Goal: Task Accomplishment & Management: Complete application form

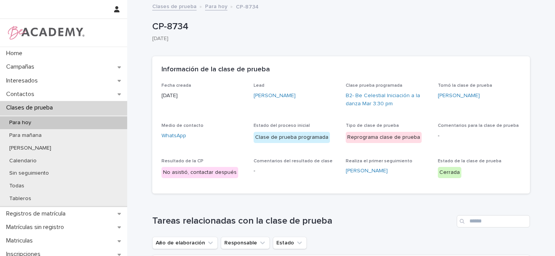
click at [33, 123] on p "Para hoy" at bounding box center [20, 122] width 34 height 7
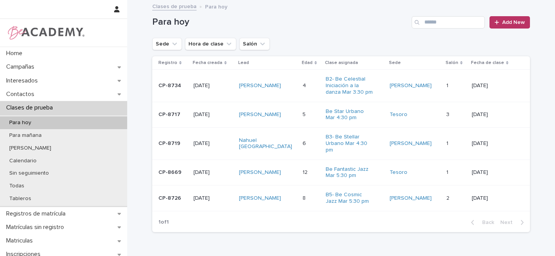
click at [290, 198] on div "Juana Fierro Tello" at bounding box center [268, 198] width 58 height 13
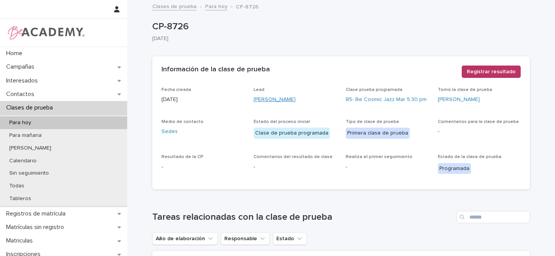
click at [283, 100] on link "Juana Fierro Tello" at bounding box center [274, 100] width 42 height 8
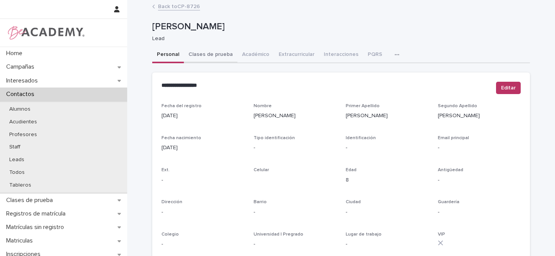
click at [218, 56] on button "Clases de prueba" at bounding box center [211, 55] width 54 height 16
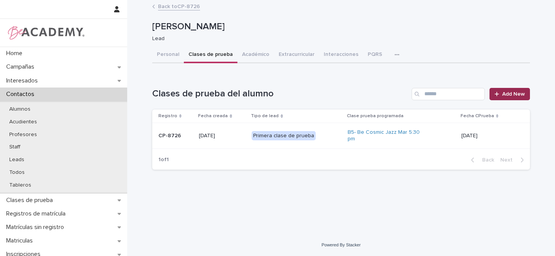
click at [510, 96] on span "Add New" at bounding box center [513, 93] width 23 height 5
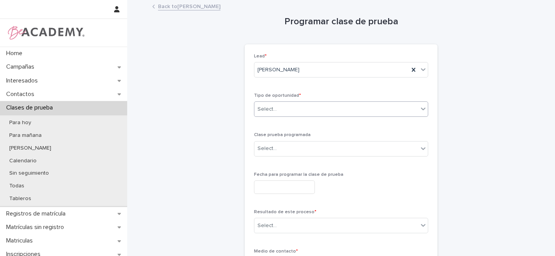
click at [269, 111] on div "Select..." at bounding box center [266, 109] width 19 height 8
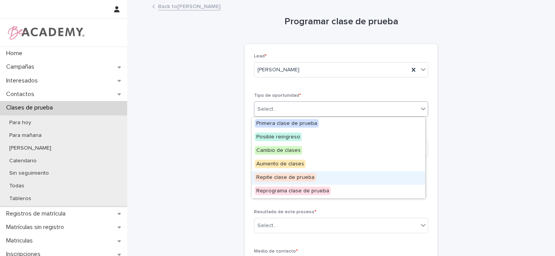
click at [297, 178] on span "Repite clase de prueba" at bounding box center [285, 177] width 61 height 8
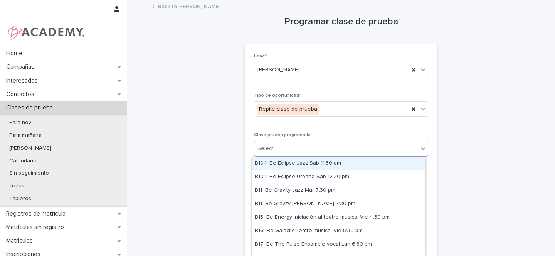
click at [266, 151] on div "Select..." at bounding box center [266, 148] width 19 height 8
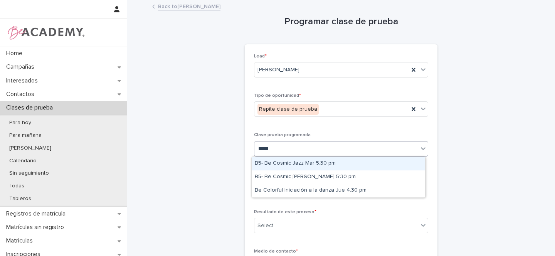
type input "******"
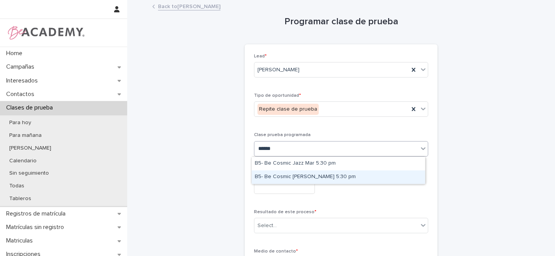
click at [289, 175] on div "B5- Be Cosmic Urbano Jue 5:30 pm" at bounding box center [338, 176] width 173 height 13
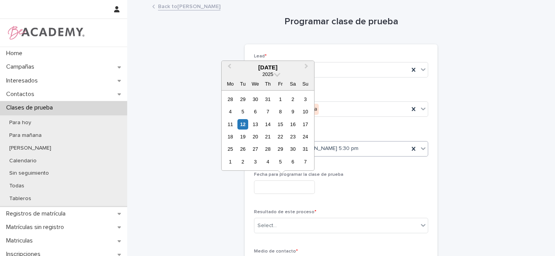
click at [269, 185] on input "text" at bounding box center [284, 186] width 61 height 13
click at [269, 124] on div "14" at bounding box center [267, 124] width 10 height 10
type input "**********"
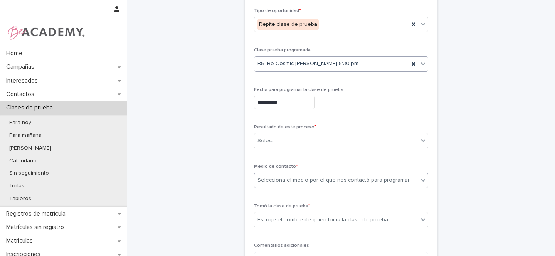
scroll to position [89, 0]
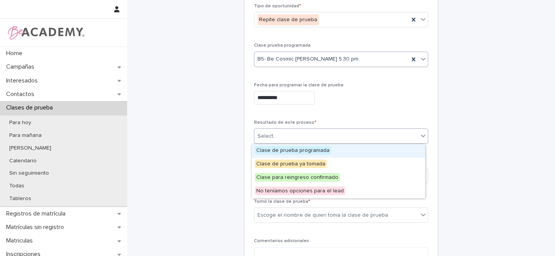
click at [277, 136] on input "text" at bounding box center [277, 136] width 1 height 7
click at [271, 152] on span "Clase de prueba programada" at bounding box center [293, 150] width 76 height 8
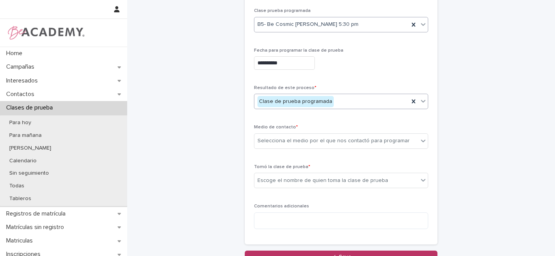
scroll to position [136, 0]
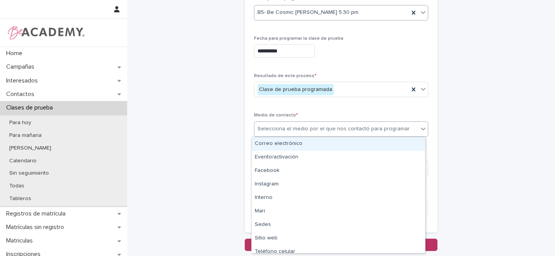
click at [264, 128] on div "Selecciona el medio por el que nos contactó para programar" at bounding box center [333, 129] width 152 height 8
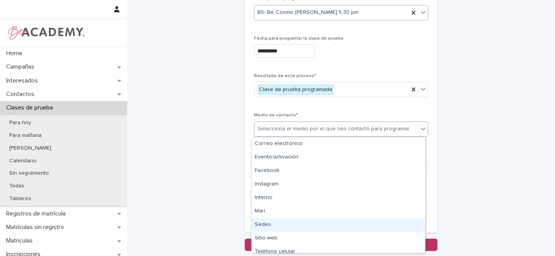
click at [266, 224] on div "Sedes" at bounding box center [338, 224] width 173 height 13
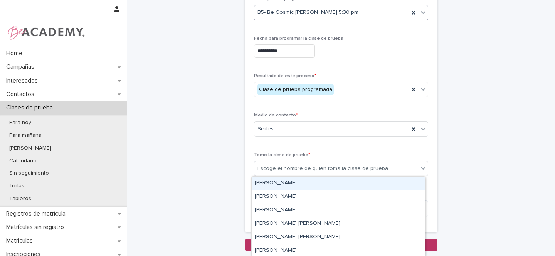
click at [274, 170] on div "Escoge el nombre de quien toma la clase de prueba" at bounding box center [322, 169] width 131 height 8
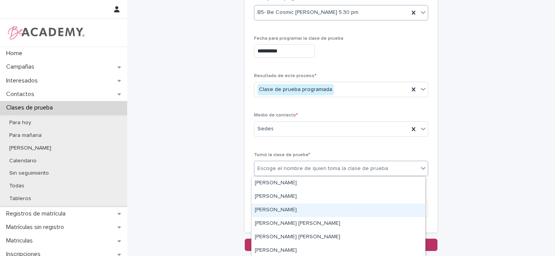
click at [264, 210] on div "[PERSON_NAME]" at bounding box center [338, 209] width 173 height 13
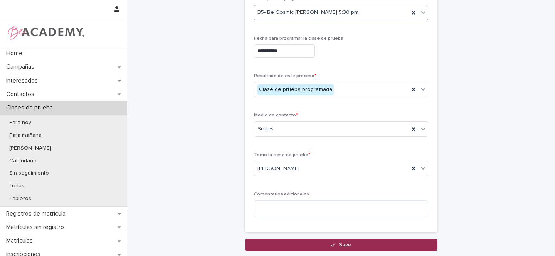
click at [334, 243] on div "button" at bounding box center [335, 244] width 8 height 5
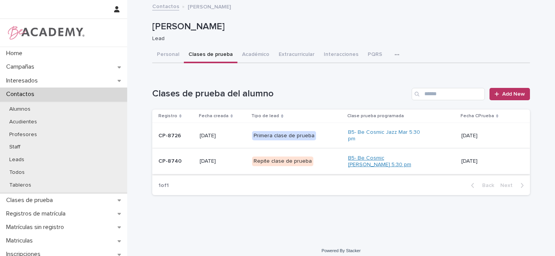
scroll to position [2, 0]
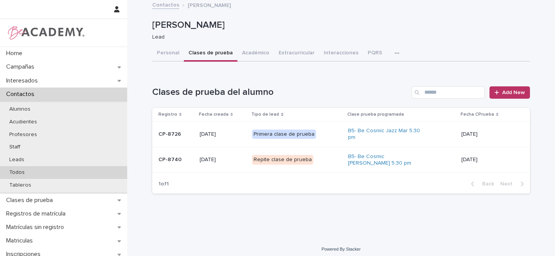
click at [30, 175] on div "Todos" at bounding box center [63, 172] width 127 height 13
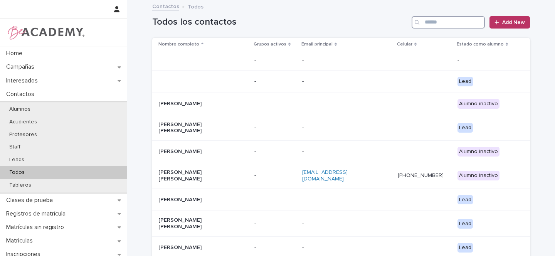
click at [429, 24] on input "Search" at bounding box center [447, 22] width 73 height 12
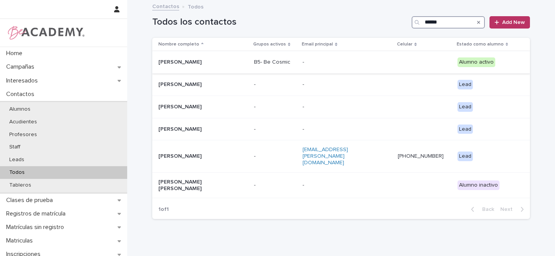
type input "******"
click at [222, 65] on p "Maria Renata Perea Bone" at bounding box center [196, 62] width 77 height 7
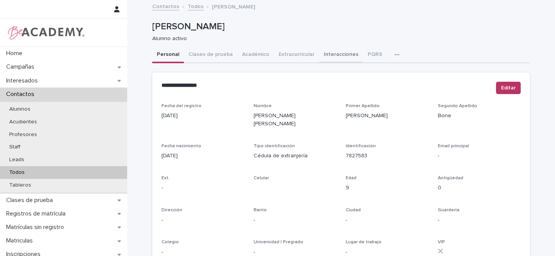
click at [328, 56] on button "Interacciones" at bounding box center [341, 55] width 44 height 16
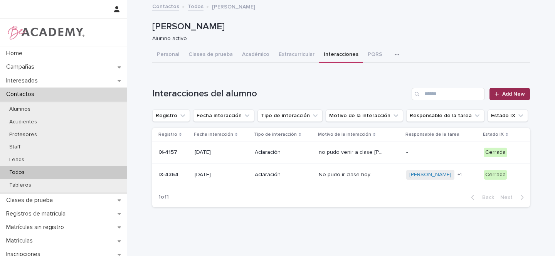
click at [509, 97] on link "Add New" at bounding box center [509, 94] width 40 height 12
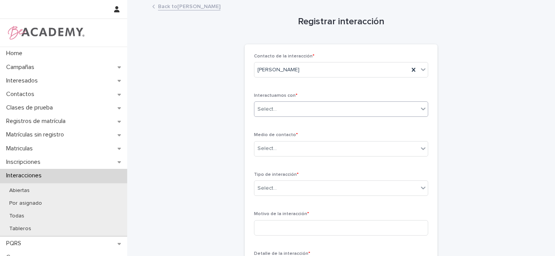
click at [275, 106] on div "Select..." at bounding box center [336, 109] width 164 height 13
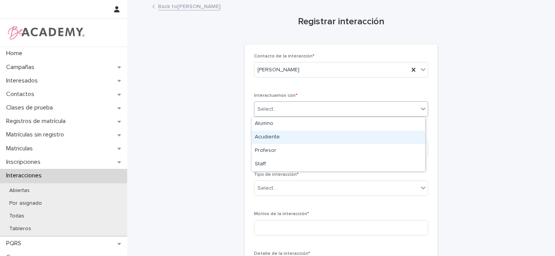
click at [272, 139] on div "Acudiente" at bounding box center [338, 137] width 173 height 13
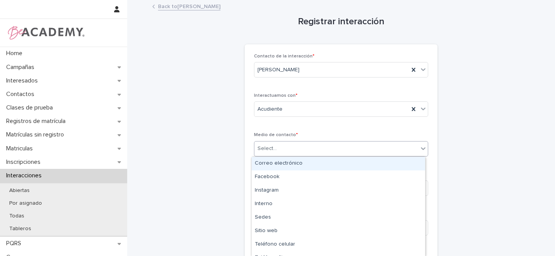
click at [273, 149] on div "Select..." at bounding box center [336, 148] width 164 height 13
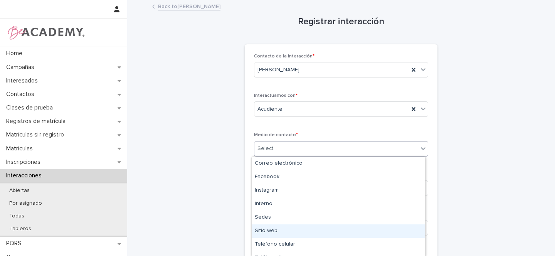
scroll to position [22, 0]
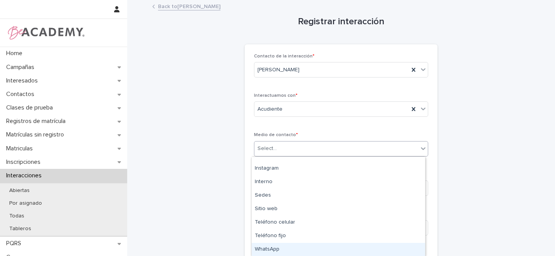
click at [268, 246] on div "WhatsApp" at bounding box center [338, 249] width 173 height 13
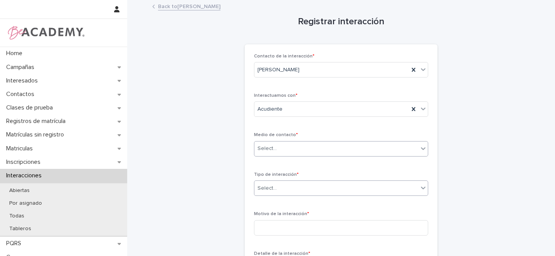
click at [267, 187] on div "Select..." at bounding box center [266, 188] width 19 height 8
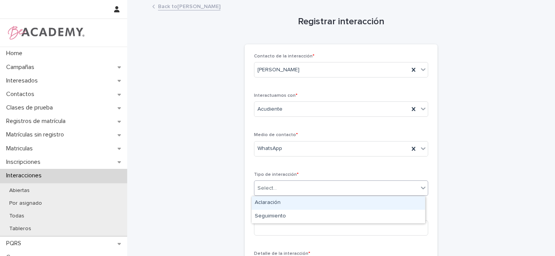
click at [267, 200] on div "Aclaración" at bounding box center [338, 202] width 173 height 13
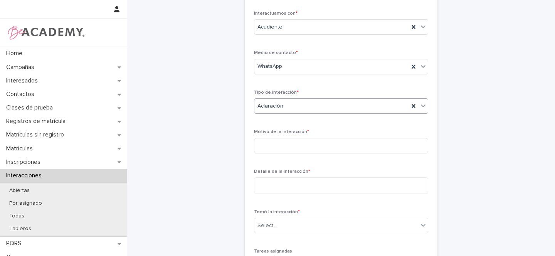
scroll to position [95, 0]
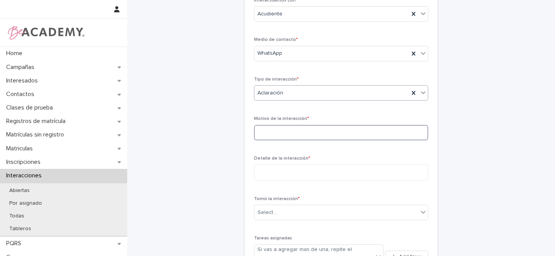
click at [272, 134] on input at bounding box center [341, 132] width 174 height 15
type input "**********"
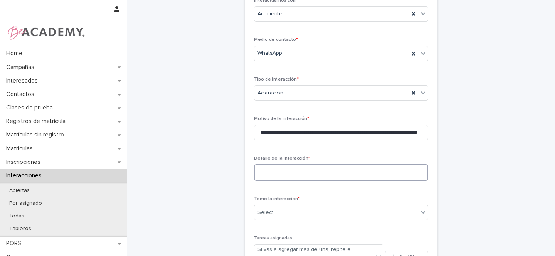
click at [276, 169] on textarea at bounding box center [341, 172] width 174 height 17
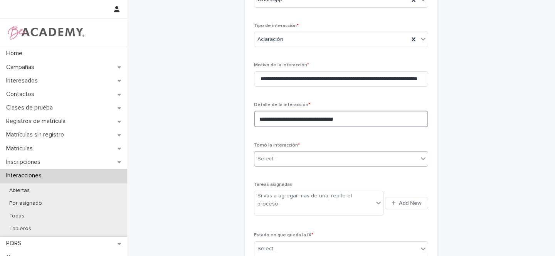
type textarea "**********"
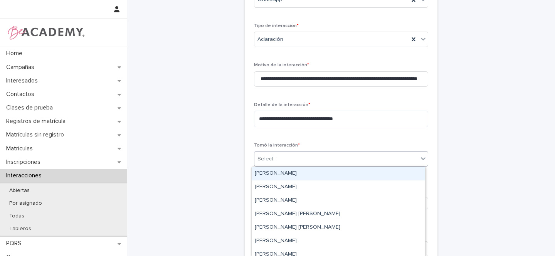
click at [274, 153] on div "Select..." at bounding box center [336, 159] width 164 height 13
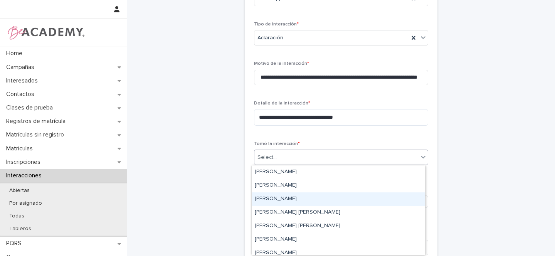
click at [258, 198] on div "[PERSON_NAME]" at bounding box center [338, 198] width 173 height 13
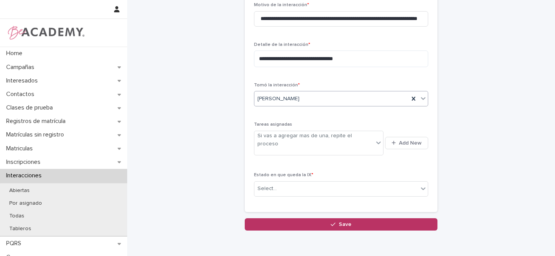
scroll to position [234, 0]
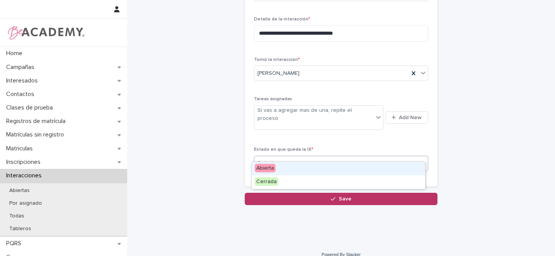
click at [277, 160] on input "text" at bounding box center [277, 163] width 1 height 7
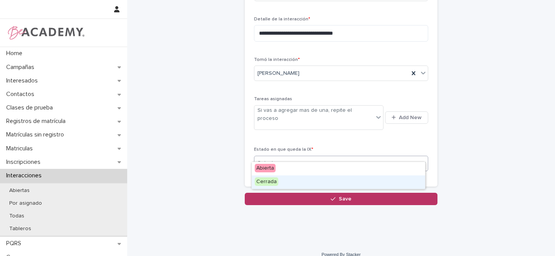
click at [264, 182] on span "Cerrada" at bounding box center [267, 181] width 24 height 8
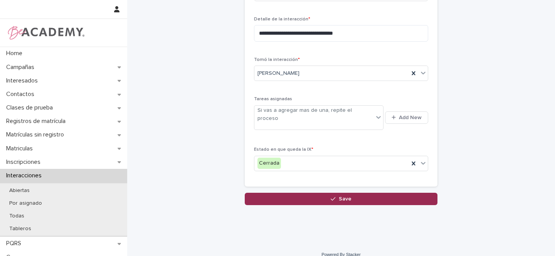
click at [339, 196] on span "Save" at bounding box center [345, 198] width 13 height 5
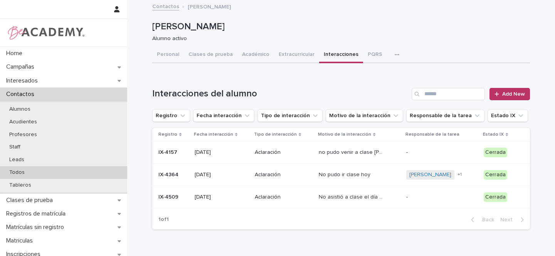
click at [24, 173] on p "Todos" at bounding box center [17, 172] width 28 height 7
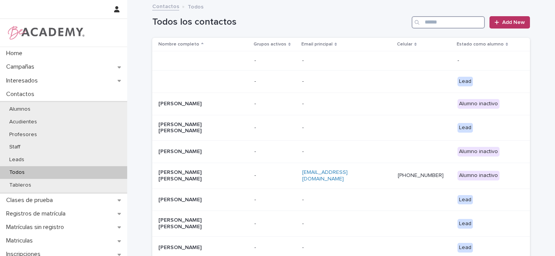
click at [438, 24] on input "Search" at bounding box center [447, 22] width 73 height 12
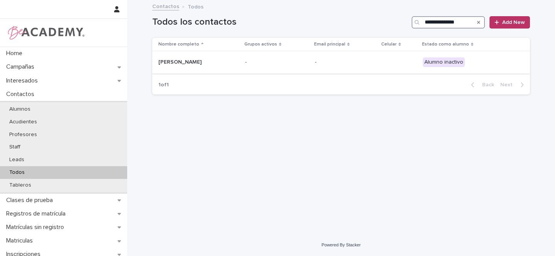
type input "**********"
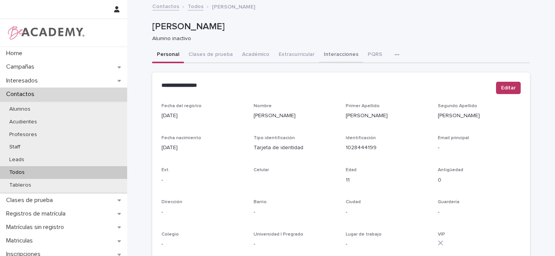
click at [332, 57] on button "Interacciones" at bounding box center [341, 55] width 44 height 16
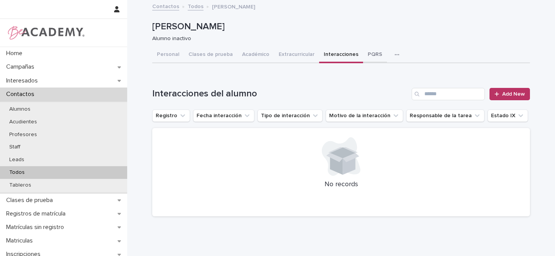
click at [368, 54] on button "PQRS" at bounding box center [375, 55] width 24 height 16
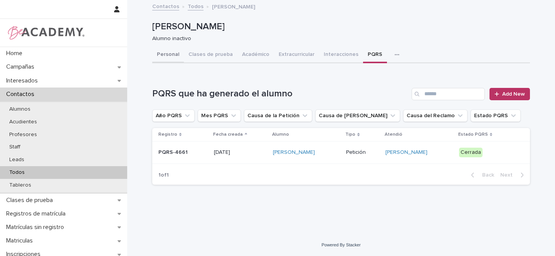
click at [172, 57] on button "Personal" at bounding box center [168, 55] width 32 height 16
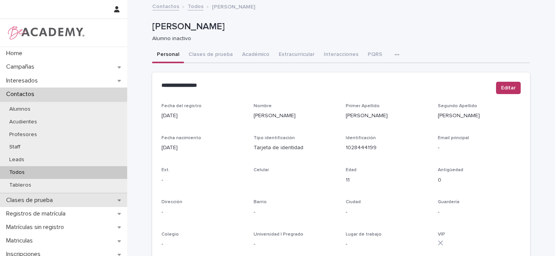
click at [112, 201] on div "Clases de prueba" at bounding box center [63, 199] width 127 height 13
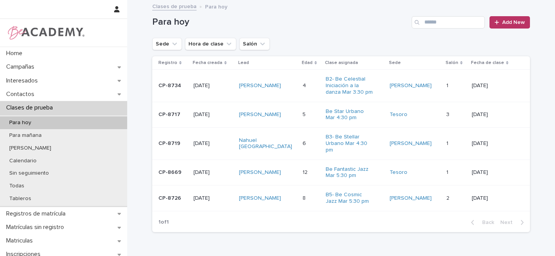
click at [291, 115] on div "Annika Stahl Villamizar" at bounding box center [268, 114] width 58 height 13
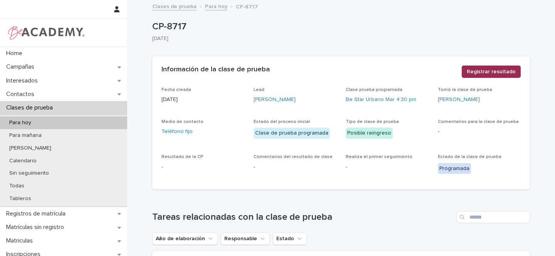
click at [479, 72] on span "Registrar resultado" at bounding box center [491, 72] width 49 height 8
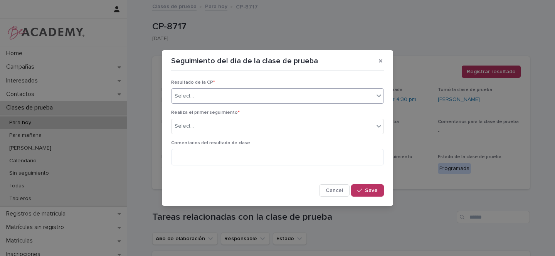
click at [183, 95] on div "Select..." at bounding box center [184, 96] width 19 height 8
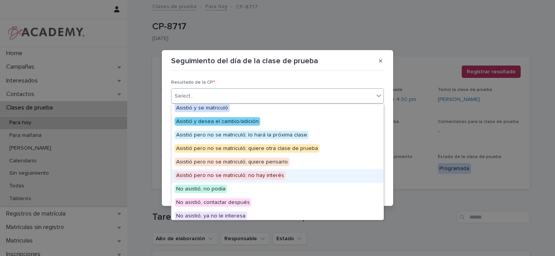
scroll to position [60, 0]
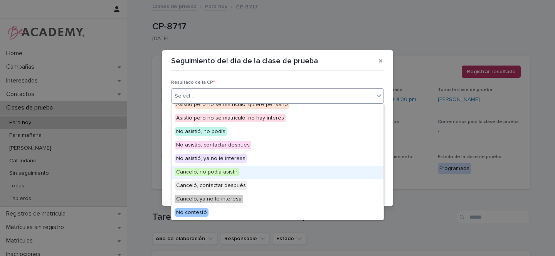
click at [220, 173] on span "Canceló, no podía asistir" at bounding box center [207, 172] width 64 height 8
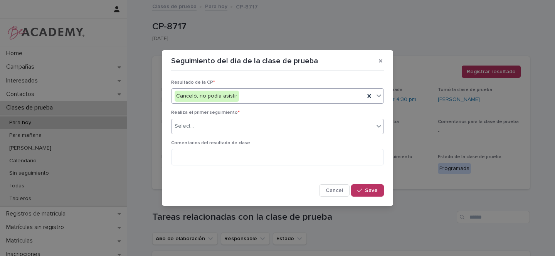
click at [183, 121] on div "Select..." at bounding box center [272, 126] width 202 height 13
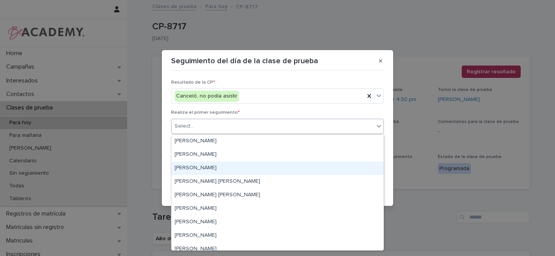
click at [180, 169] on div "[PERSON_NAME]" at bounding box center [277, 167] width 212 height 13
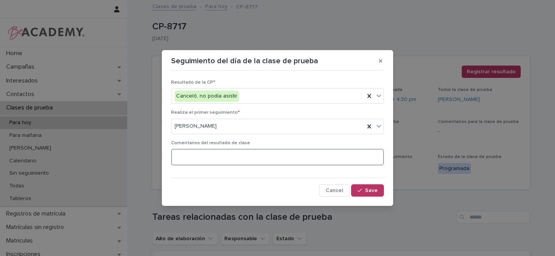
click at [200, 153] on textarea at bounding box center [277, 157] width 213 height 17
type textarea "**********"
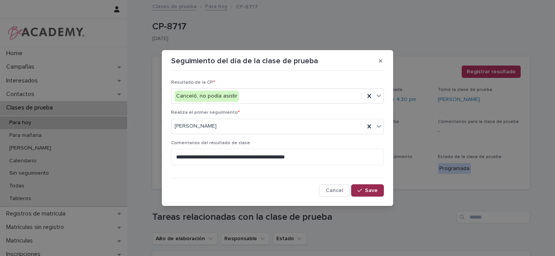
click at [364, 193] on button "Save" at bounding box center [367, 190] width 33 height 12
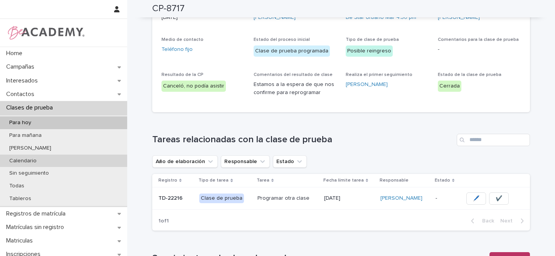
scroll to position [114, 0]
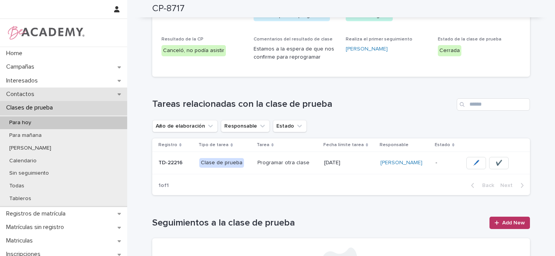
click at [118, 93] on icon at bounding box center [119, 93] width 3 height 5
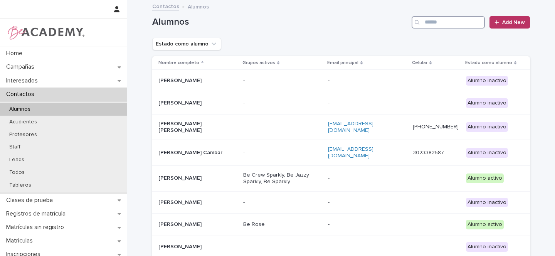
click at [441, 22] on input "Search" at bounding box center [447, 22] width 73 height 12
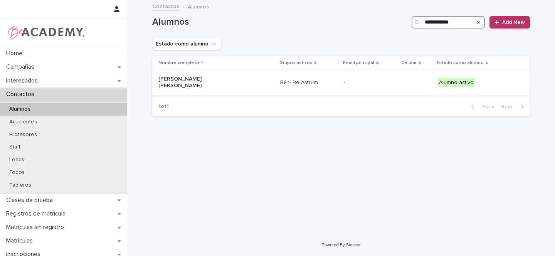
type input "**********"
click at [244, 82] on div "Emilia Maria Urueña Laverde" at bounding box center [216, 82] width 116 height 19
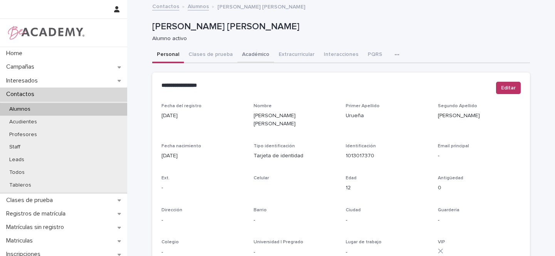
click at [244, 54] on button "Académico" at bounding box center [255, 55] width 37 height 16
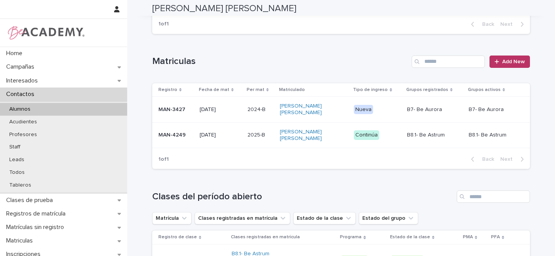
scroll to position [167, 0]
click at [192, 131] on td "MAN-4249" at bounding box center [174, 135] width 44 height 26
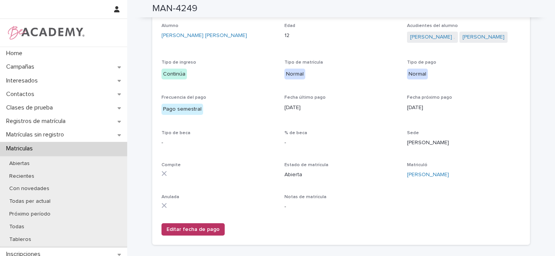
scroll to position [100, 0]
click at [190, 227] on span "Editar fecha de pago" at bounding box center [192, 229] width 53 height 8
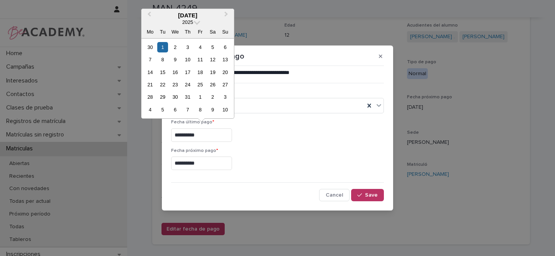
click at [193, 136] on input "**********" at bounding box center [201, 134] width 61 height 13
click at [226, 13] on span "Next Month" at bounding box center [226, 15] width 0 height 10
click at [163, 71] on div "12" at bounding box center [162, 72] width 10 height 10
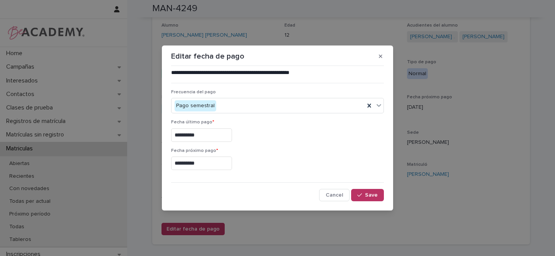
type input "**********"
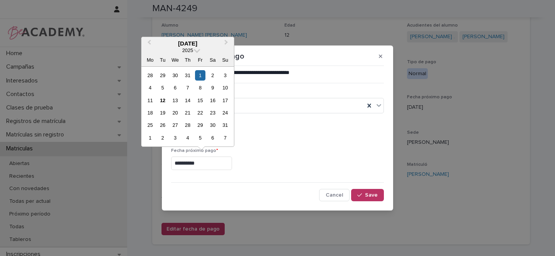
click at [190, 164] on input "**********" at bounding box center [201, 162] width 61 height 13
click at [228, 42] on button "Next Month" at bounding box center [227, 44] width 12 height 12
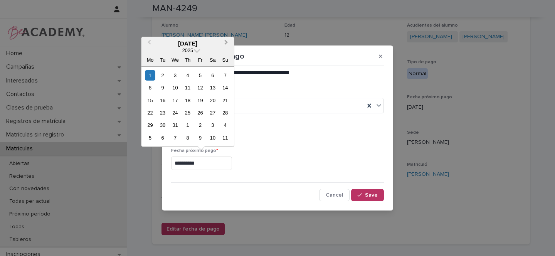
click at [228, 42] on button "Next Month" at bounding box center [227, 44] width 12 height 12
click at [227, 42] on button "Next Month" at bounding box center [227, 44] width 12 height 12
click at [227, 74] on div "1" at bounding box center [225, 75] width 10 height 10
type input "**********"
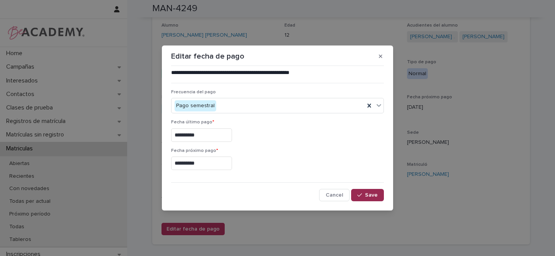
click at [363, 195] on div "button" at bounding box center [361, 194] width 8 height 5
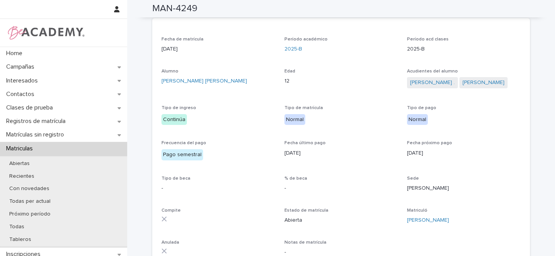
scroll to position [0, 0]
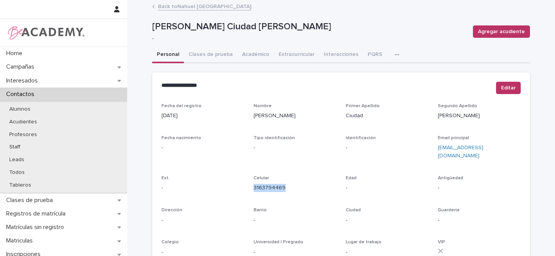
scroll to position [2, 0]
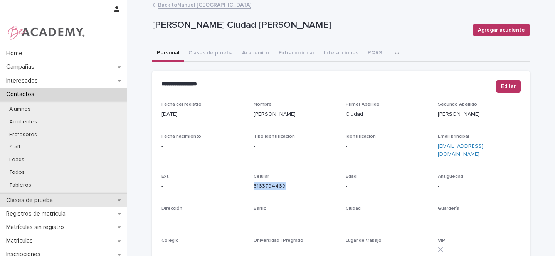
click at [112, 198] on div "Clases de prueba" at bounding box center [63, 199] width 127 height 13
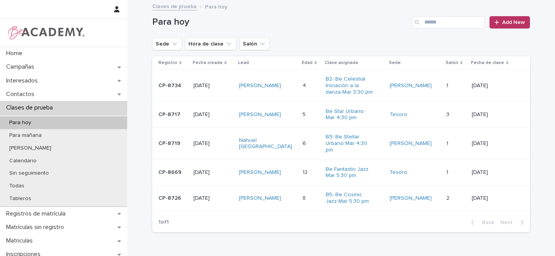
click at [294, 139] on div "Nahuel Ciudad Prince" at bounding box center [268, 143] width 58 height 19
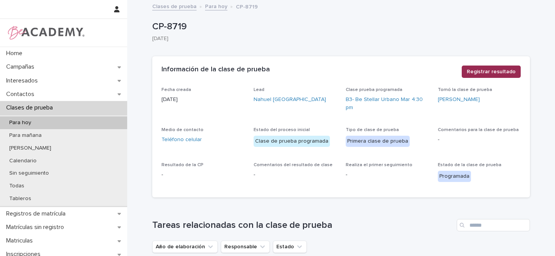
click at [487, 71] on span "Registrar resultado" at bounding box center [491, 72] width 49 height 8
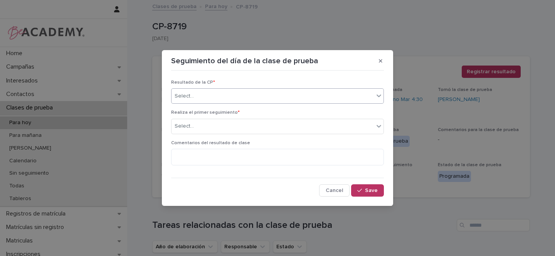
click at [198, 99] on div "Select..." at bounding box center [272, 96] width 202 height 13
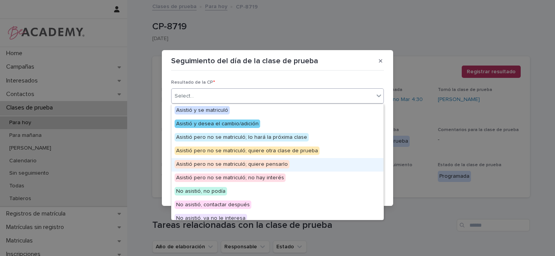
click at [257, 165] on span "Asistió pero no se matriculó; quiere pensarlo" at bounding box center [232, 164] width 115 height 8
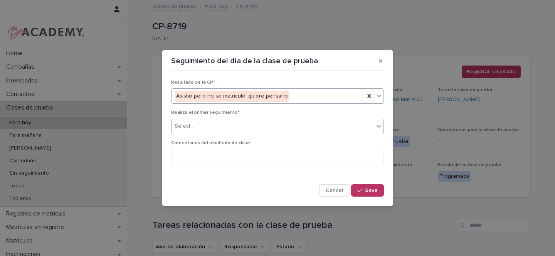
click at [189, 127] on div "Select..." at bounding box center [184, 126] width 19 height 8
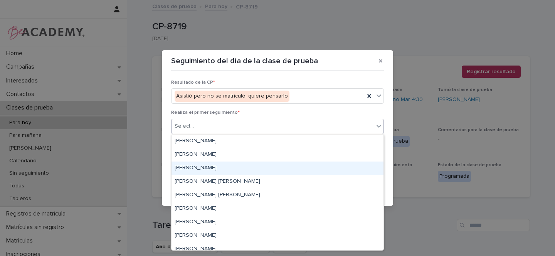
click at [192, 166] on div "[PERSON_NAME]" at bounding box center [277, 167] width 212 height 13
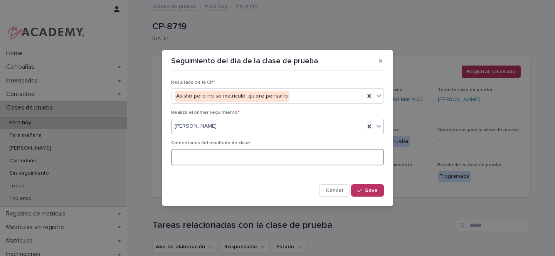
click at [196, 155] on textarea at bounding box center [277, 157] width 213 height 17
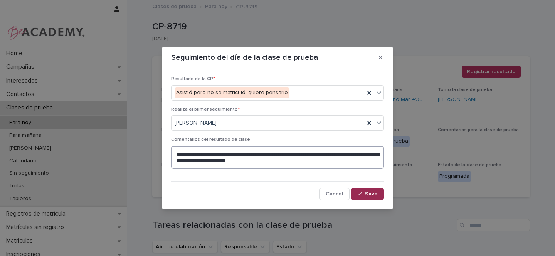
type textarea "**********"
click at [372, 196] on button "Save" at bounding box center [367, 194] width 33 height 12
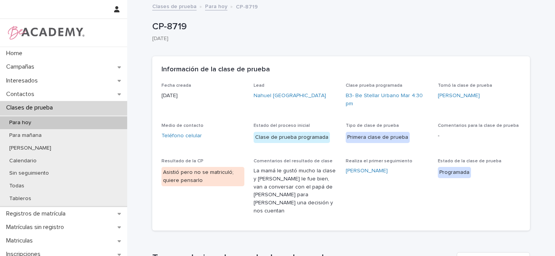
click at [207, 6] on link "Para hoy" at bounding box center [216, 6] width 22 height 9
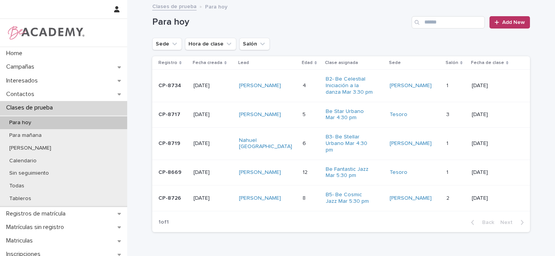
click at [297, 198] on div "Juana Fierro Tello" at bounding box center [268, 198] width 58 height 13
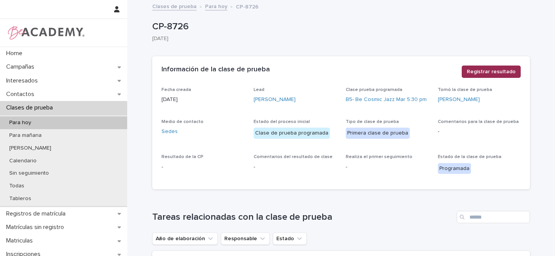
click at [482, 72] on span "Registrar resultado" at bounding box center [491, 72] width 49 height 8
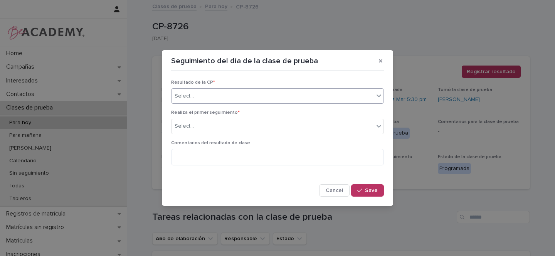
click at [193, 97] on div "Select..." at bounding box center [272, 96] width 202 height 13
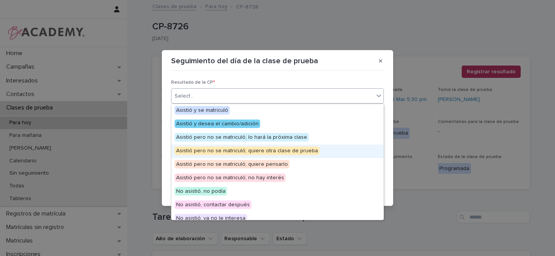
click at [268, 151] on span "Asistió pero no se matriculó; quiere otra clase de prueba" at bounding box center [247, 150] width 145 height 8
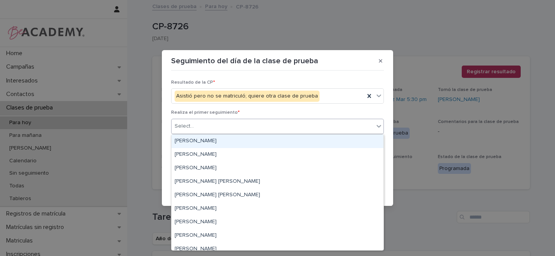
click at [210, 126] on div "Select..." at bounding box center [272, 126] width 202 height 13
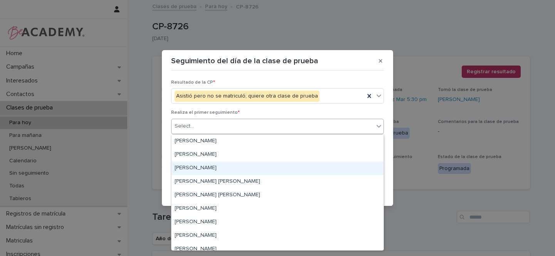
click at [193, 169] on div "[PERSON_NAME]" at bounding box center [277, 167] width 212 height 13
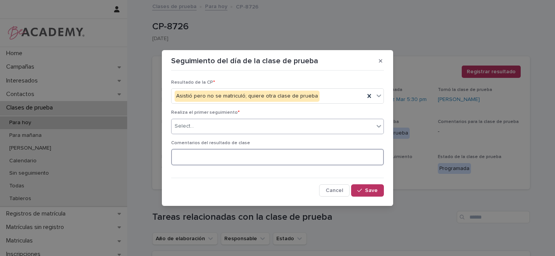
click at [198, 153] on textarea at bounding box center [277, 157] width 213 height 17
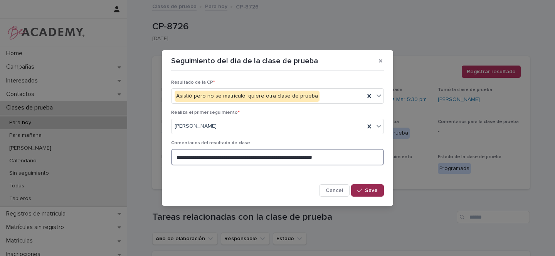
type textarea "**********"
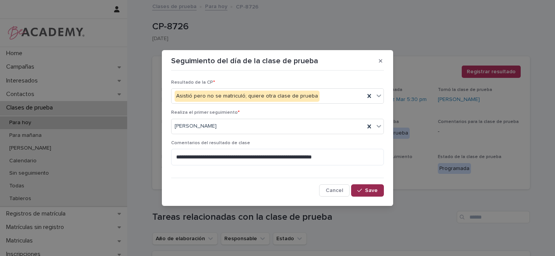
click at [371, 191] on span "Save" at bounding box center [371, 190] width 13 height 5
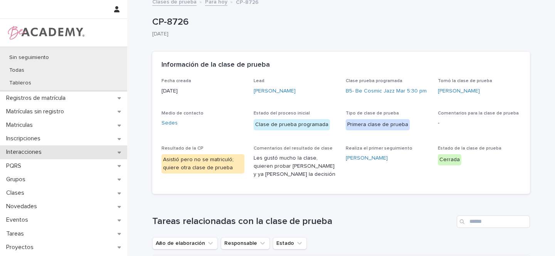
scroll to position [131, 0]
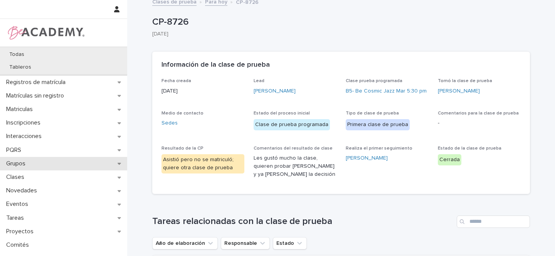
click at [118, 163] on icon at bounding box center [119, 164] width 3 height 2
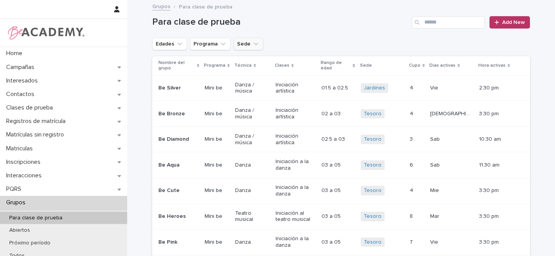
click at [252, 44] on icon "Sede" at bounding box center [256, 44] width 8 height 8
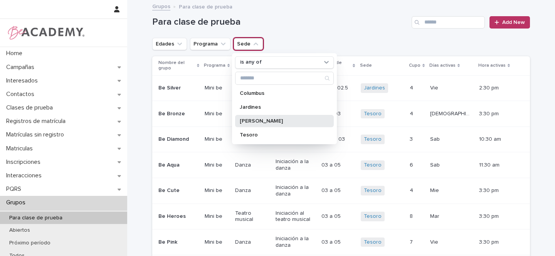
click at [248, 120] on p "Rosales" at bounding box center [281, 120] width 82 height 5
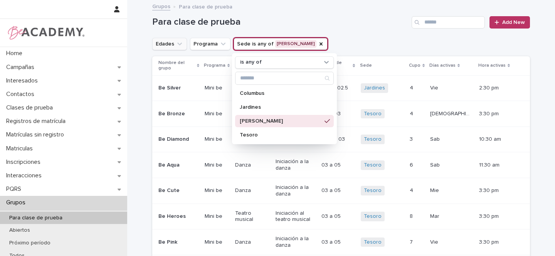
click at [176, 42] on icon "Edades" at bounding box center [180, 44] width 8 height 8
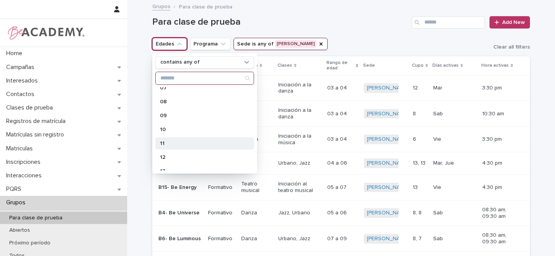
scroll to position [118, 0]
click at [170, 143] on p "11" at bounding box center [201, 141] width 82 height 5
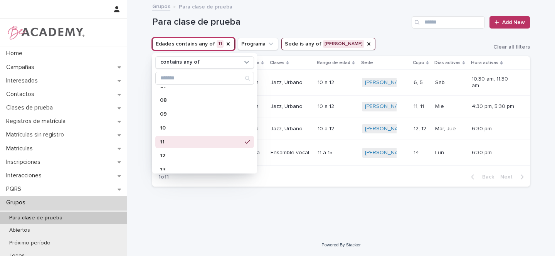
click at [387, 44] on div "Edades contains any of 11 contains any of 01 01.5 02 02.5 03 04 05 06 07 08 09 …" at bounding box center [341, 44] width 378 height 12
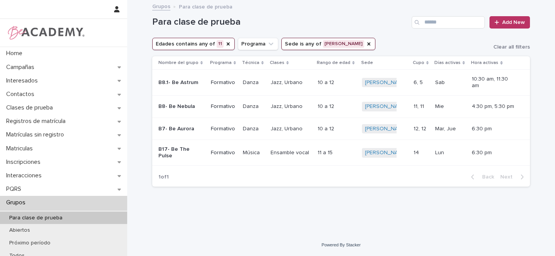
click at [218, 188] on div "Para clase de prueba Add New Edades contains any of 11 Programa Sede is any of …" at bounding box center [341, 97] width 378 height 192
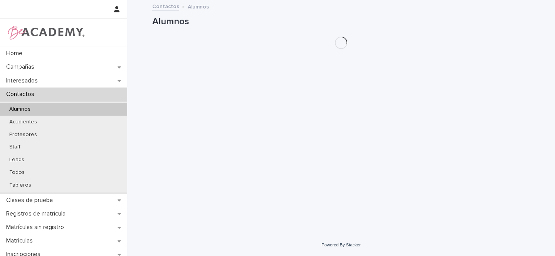
click at [18, 172] on p "Todos" at bounding box center [17, 172] width 28 height 7
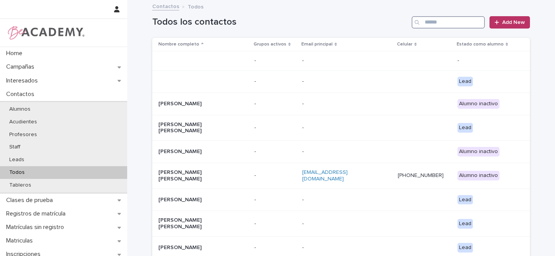
click at [445, 19] on input "Search" at bounding box center [447, 22] width 73 height 12
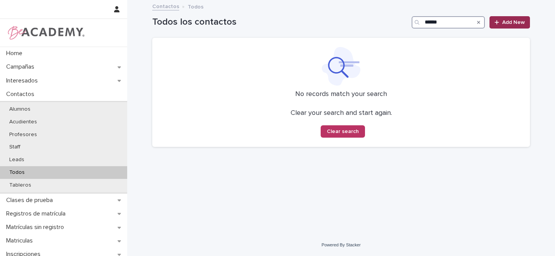
type input "******"
click at [518, 21] on span "Add New" at bounding box center [513, 22] width 23 height 5
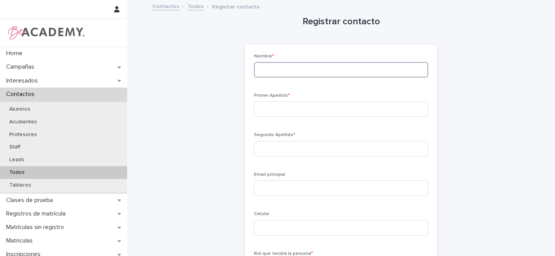
click at [296, 73] on input at bounding box center [341, 69] width 174 height 15
type input "***"
type input "*****"
click at [279, 188] on input at bounding box center [341, 187] width 174 height 15
click at [285, 153] on input "*********" at bounding box center [341, 148] width 174 height 15
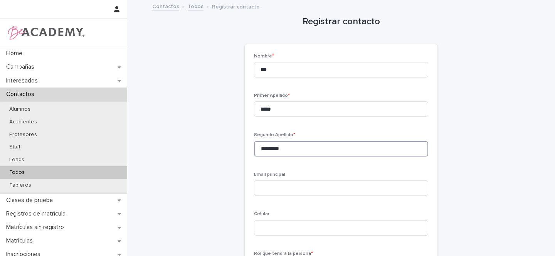
type input "*********"
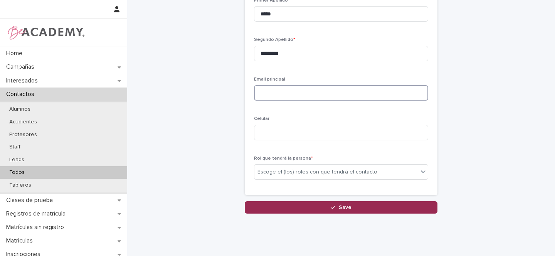
scroll to position [108, 0]
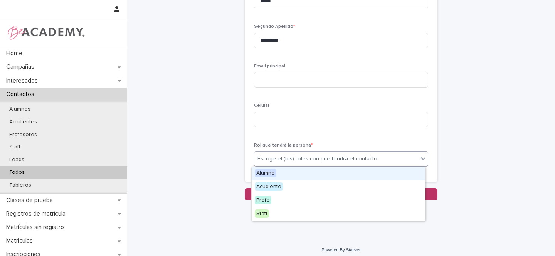
click at [264, 155] on div "Escoge el (los) roles con que tendrá el contacto" at bounding box center [317, 159] width 120 height 8
click at [264, 173] on span "Alumno" at bounding box center [266, 173] width 22 height 8
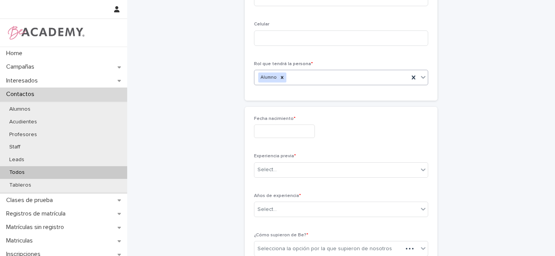
scroll to position [194, 0]
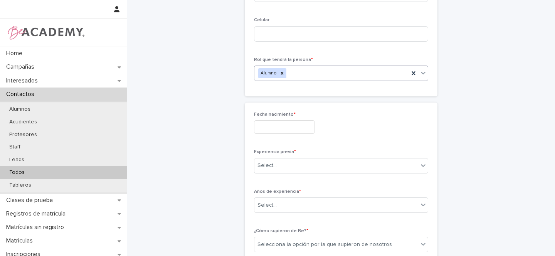
click at [268, 130] on input "text" at bounding box center [284, 126] width 61 height 13
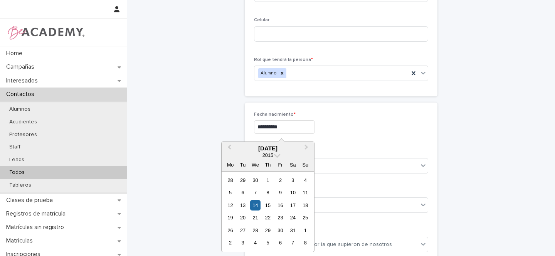
type input "**********"
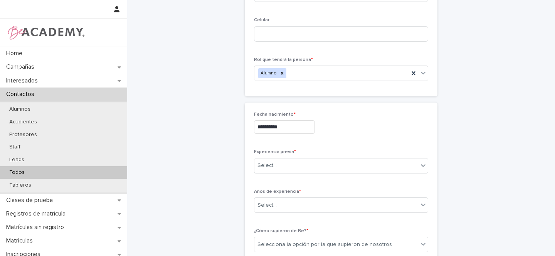
click at [359, 127] on div "**********" at bounding box center [341, 126] width 174 height 13
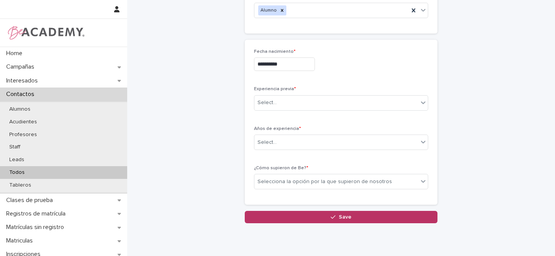
scroll to position [258, 0]
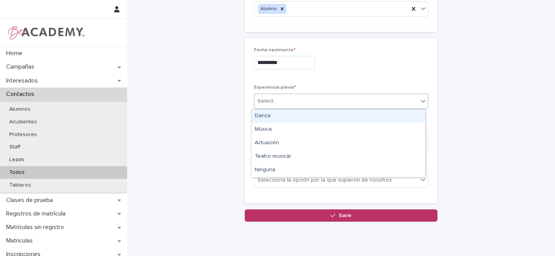
click at [271, 101] on div "Select..." at bounding box center [266, 101] width 19 height 8
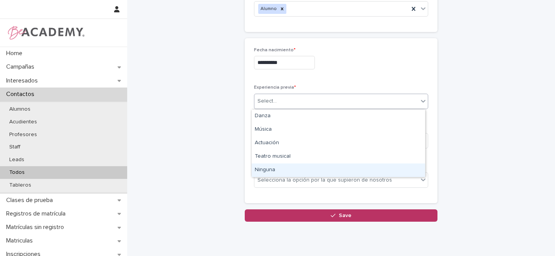
click at [264, 168] on div "Ninguna" at bounding box center [338, 169] width 173 height 13
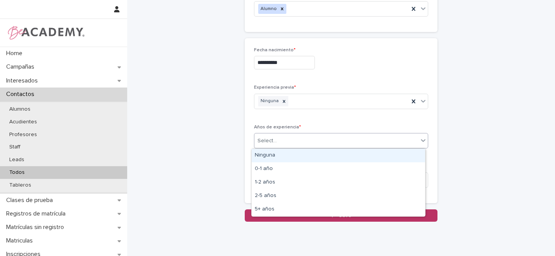
click at [273, 140] on div "Select..." at bounding box center [336, 140] width 164 height 13
click at [271, 155] on div "Ninguna" at bounding box center [338, 155] width 173 height 13
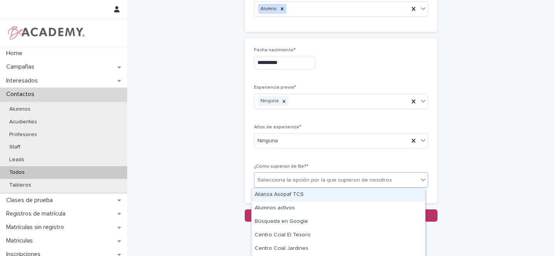
click at [272, 181] on div "Selecciona la opción por la que supieron de nosotros" at bounding box center [324, 180] width 134 height 8
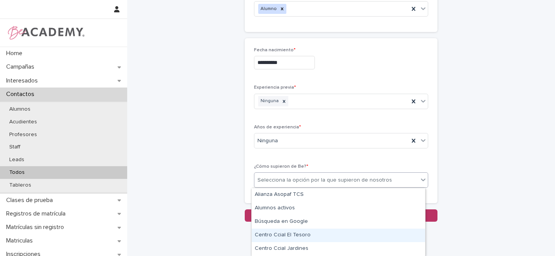
scroll to position [175, 0]
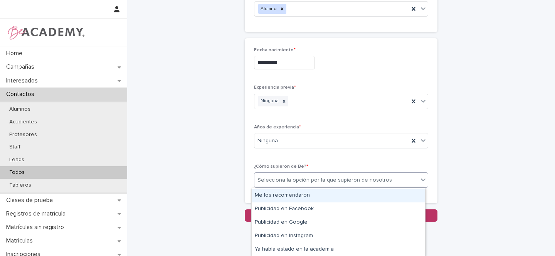
click at [279, 197] on div "Me los recomendaron" at bounding box center [338, 195] width 173 height 13
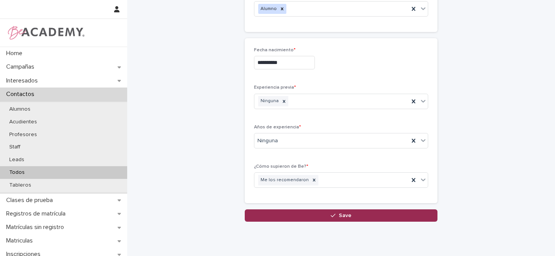
click at [346, 213] on span "Save" at bounding box center [345, 215] width 13 height 5
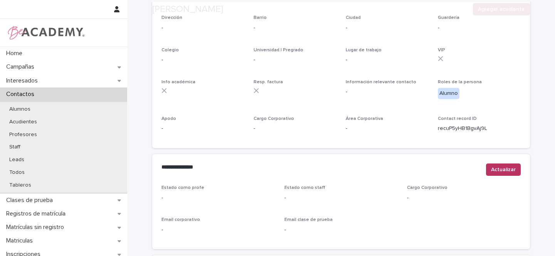
scroll to position [313, 0]
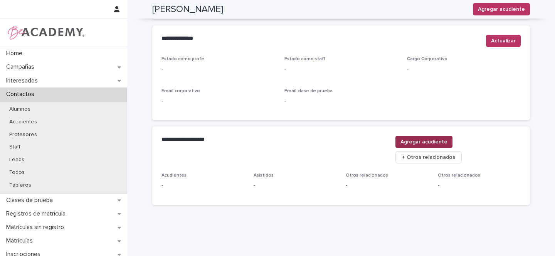
click at [447, 143] on span "Agregar acudiente" at bounding box center [423, 142] width 47 height 8
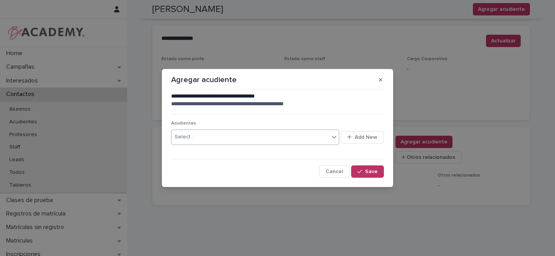
click at [208, 138] on div "Select..." at bounding box center [250, 137] width 158 height 13
type input "**********"
click at [356, 136] on span "Add New" at bounding box center [365, 136] width 23 height 5
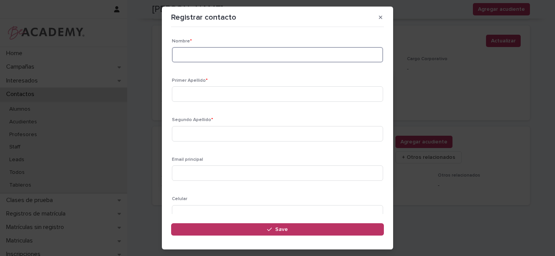
click at [205, 51] on input at bounding box center [277, 54] width 211 height 15
type input "*******"
type input "*********"
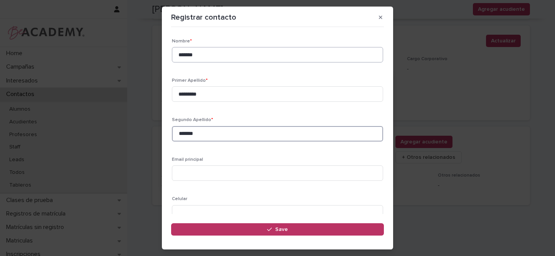
type input "*******"
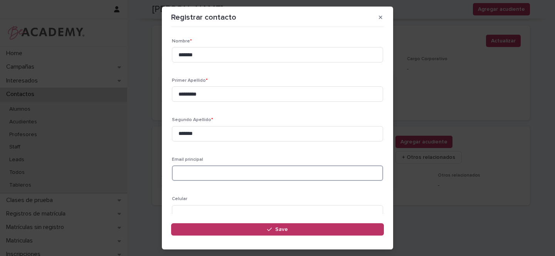
paste input "**********"
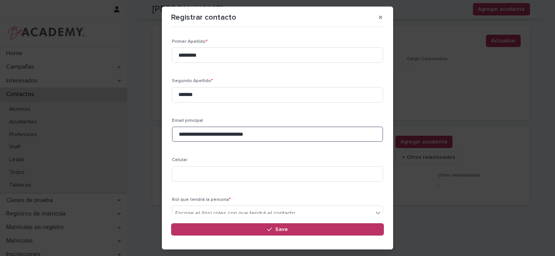
scroll to position [44, 0]
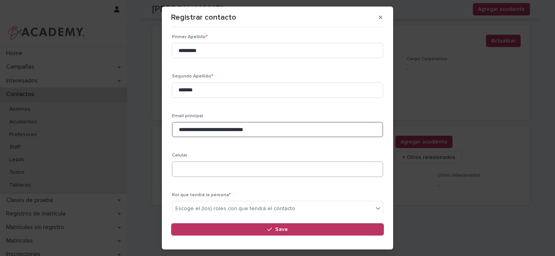
type input "**********"
click at [194, 169] on input at bounding box center [277, 168] width 211 height 15
paste input "**********"
click at [188, 170] on input "**********" at bounding box center [277, 168] width 211 height 15
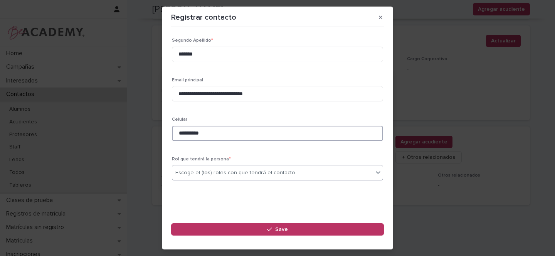
scroll to position [80, 0]
type input "**********"
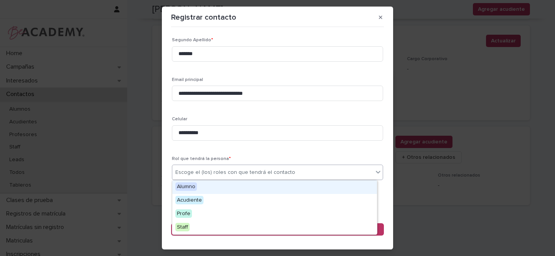
click at [196, 174] on div "Escoge el (los) roles con que tendrá el contacto" at bounding box center [235, 172] width 120 height 8
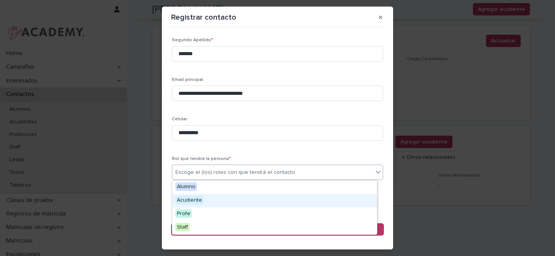
click at [186, 200] on span "Acudiente" at bounding box center [189, 200] width 28 height 8
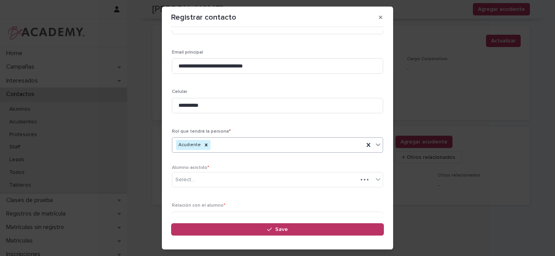
scroll to position [117, 0]
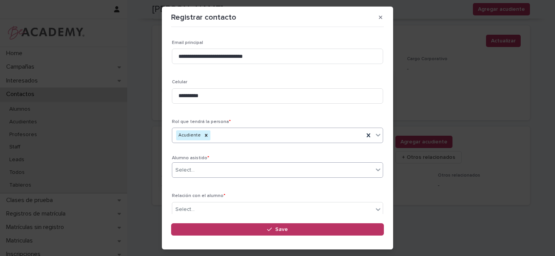
click at [186, 167] on div "Select..." at bounding box center [184, 170] width 19 height 8
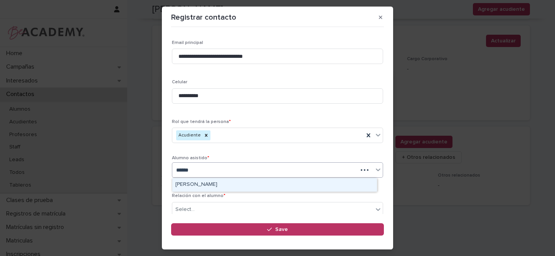
type input "*******"
click at [193, 183] on div "[PERSON_NAME]" at bounding box center [274, 184] width 205 height 13
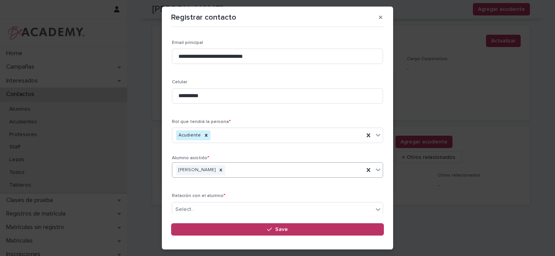
scroll to position [154, 0]
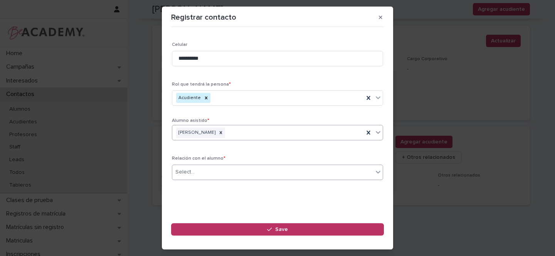
click at [186, 168] on div "Select..." at bounding box center [184, 172] width 19 height 8
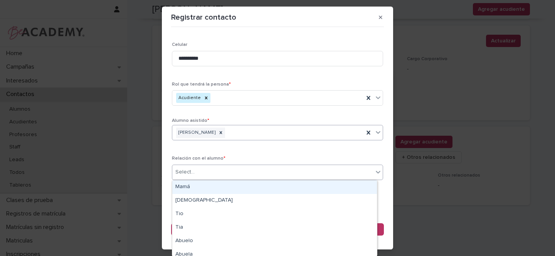
click at [187, 186] on div "Mamá" at bounding box center [274, 186] width 205 height 13
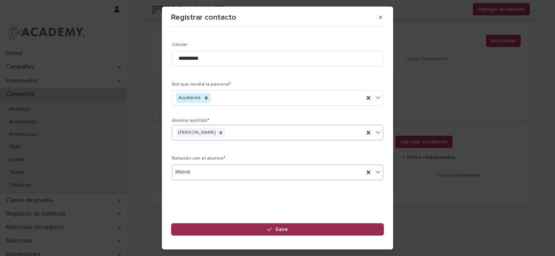
click at [272, 230] on icon "button" at bounding box center [269, 229] width 5 height 5
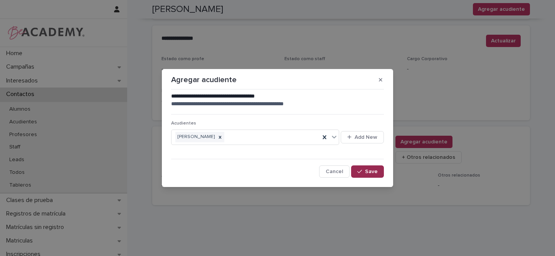
click at [366, 171] on span "Save" at bounding box center [371, 171] width 13 height 5
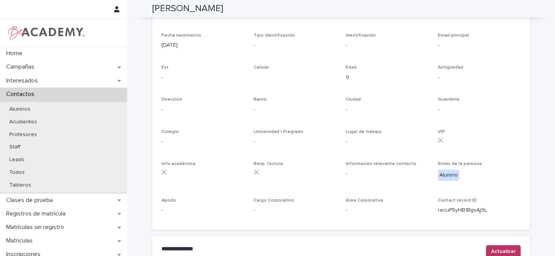
scroll to position [0, 0]
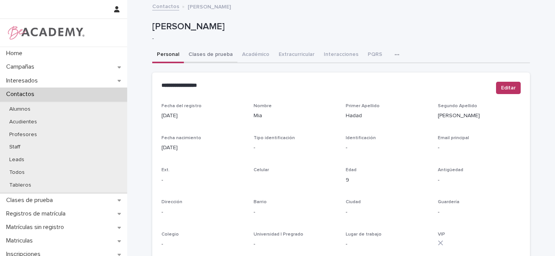
click at [207, 55] on button "Clases de prueba" at bounding box center [211, 55] width 54 height 16
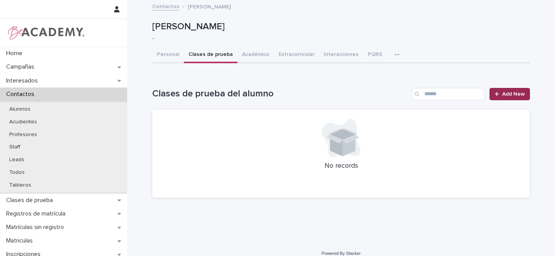
click at [508, 95] on span "Add New" at bounding box center [513, 93] width 23 height 5
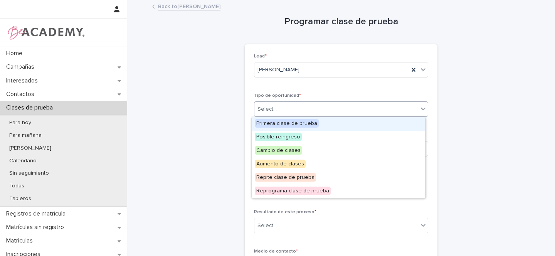
click at [263, 110] on div "Select..." at bounding box center [266, 109] width 19 height 8
click at [264, 123] on span "Primera clase de prueba" at bounding box center [287, 123] width 64 height 8
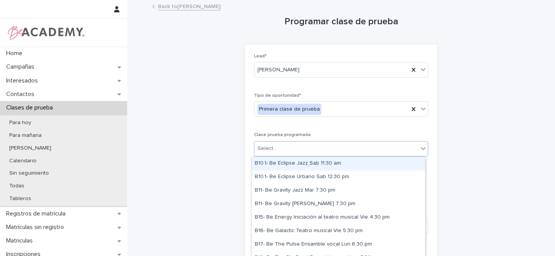
click at [264, 146] on div "Select..." at bounding box center [266, 148] width 19 height 8
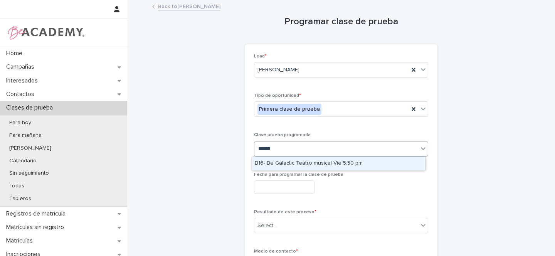
type input "*******"
click at [295, 164] on div "B16- Be Galactic Teatro musical Vie 5:30 pm" at bounding box center [338, 163] width 173 height 13
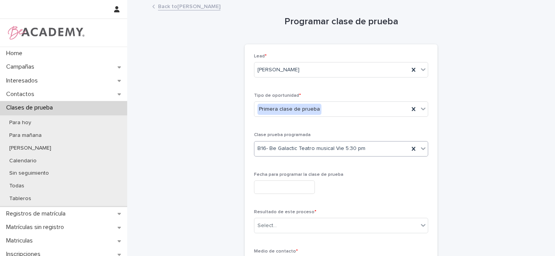
click at [266, 192] on input "text" at bounding box center [284, 186] width 61 height 13
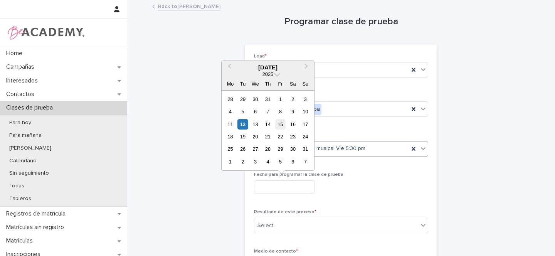
click at [281, 124] on div "15" at bounding box center [280, 124] width 10 height 10
type input "**********"
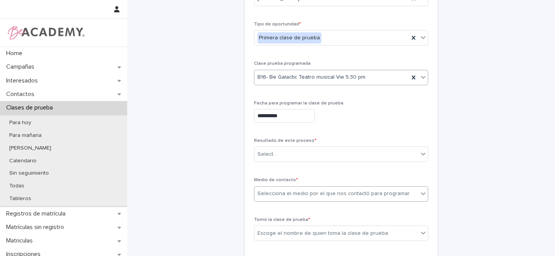
scroll to position [91, 0]
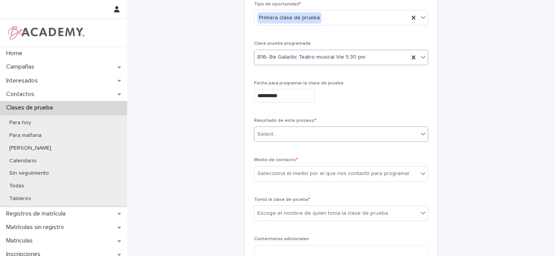
click at [271, 134] on div "Select..." at bounding box center [266, 134] width 19 height 8
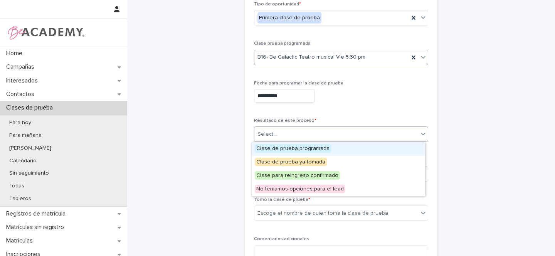
click at [271, 146] on span "Clase de prueba programada" at bounding box center [293, 148] width 76 height 8
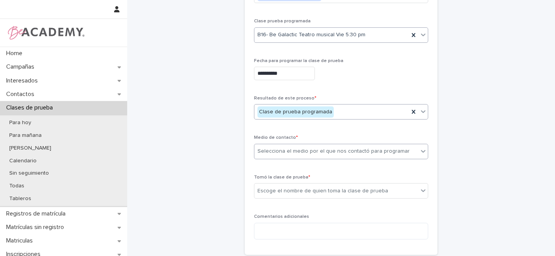
scroll to position [124, 0]
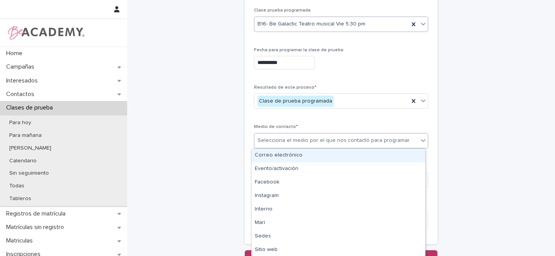
click at [263, 139] on div "Selecciona el medio por el que nos contactó para programar" at bounding box center [333, 140] width 152 height 8
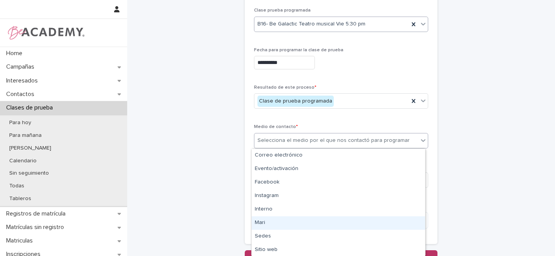
scroll to position [41, 0]
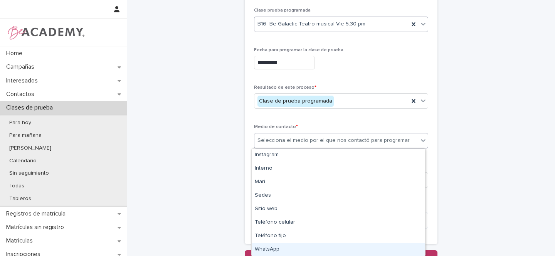
click at [269, 248] on div "WhatsApp" at bounding box center [338, 249] width 173 height 13
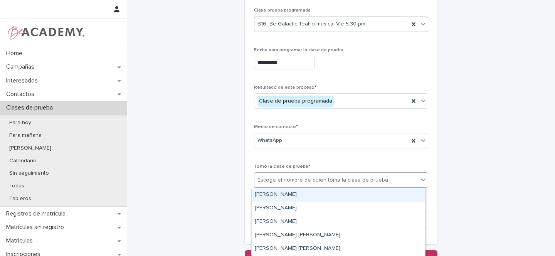
click at [268, 180] on div "Escoge el nombre de quien toma la clase de prueba" at bounding box center [322, 180] width 131 height 8
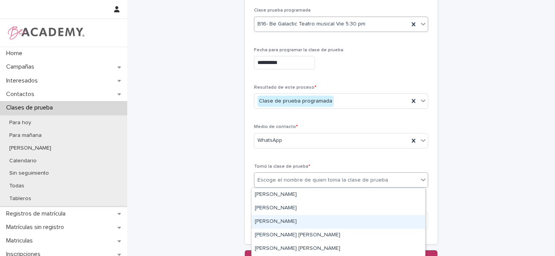
click at [268, 220] on div "[PERSON_NAME]" at bounding box center [338, 221] width 173 height 13
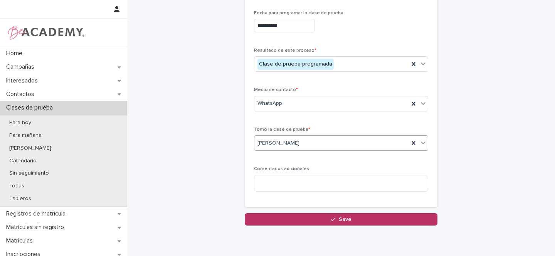
scroll to position [168, 0]
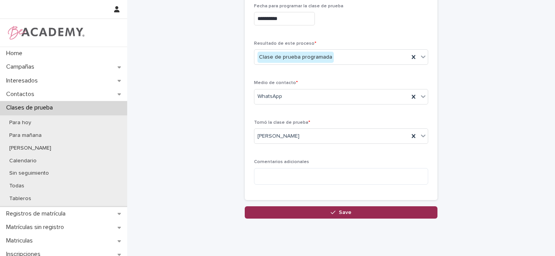
click at [321, 213] on button "Save" at bounding box center [341, 212] width 193 height 12
